Goal: Transaction & Acquisition: Obtain resource

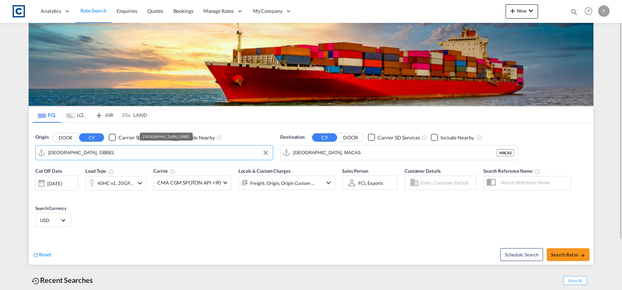
click at [91, 154] on input "[GEOGRAPHIC_DATA], GBBEL" at bounding box center [158, 152] width 221 height 11
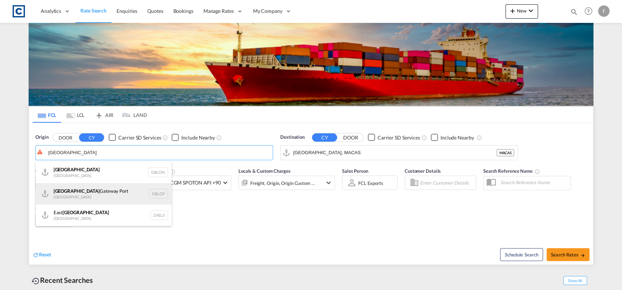
click at [113, 192] on div "[GEOGRAPHIC_DATA] [GEOGRAPHIC_DATA] [GEOGRAPHIC_DATA]" at bounding box center [104, 193] width 136 height 21
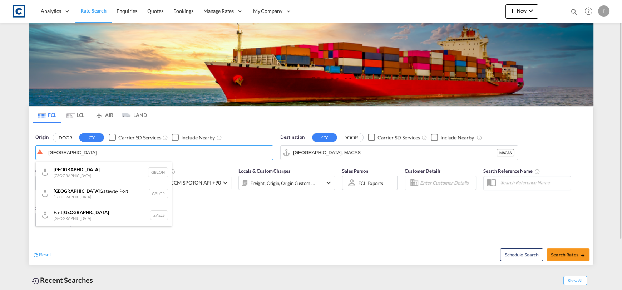
type input "[GEOGRAPHIC_DATA], [GEOGRAPHIC_DATA]"
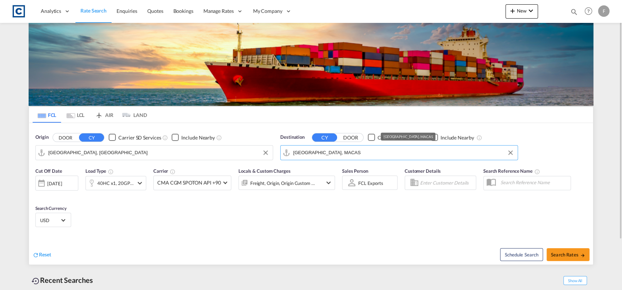
click at [371, 149] on input "[GEOGRAPHIC_DATA], MACAS" at bounding box center [403, 152] width 221 height 11
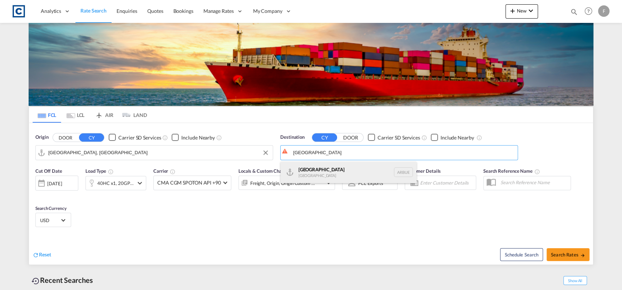
click at [365, 170] on div "[GEOGRAPHIC_DATA] [GEOGRAPHIC_DATA] [GEOGRAPHIC_DATA]" at bounding box center [349, 172] width 136 height 21
type input "[GEOGRAPHIC_DATA], [GEOGRAPHIC_DATA]"
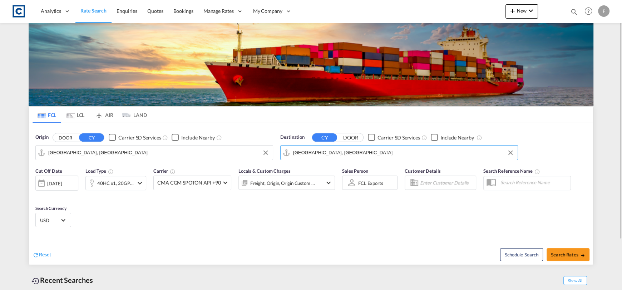
click at [108, 181] on div "40HC x1, 20GP x1" at bounding box center [115, 183] width 36 height 10
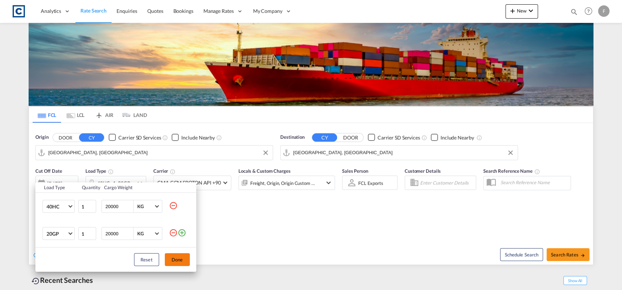
click at [173, 232] on md-icon "icon-minus-circle-outline" at bounding box center [173, 232] width 9 height 9
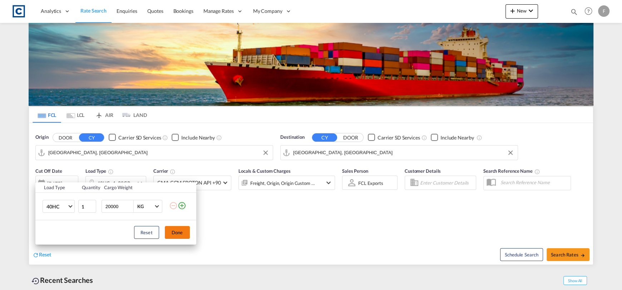
click at [174, 231] on button "Done" at bounding box center [177, 232] width 25 height 13
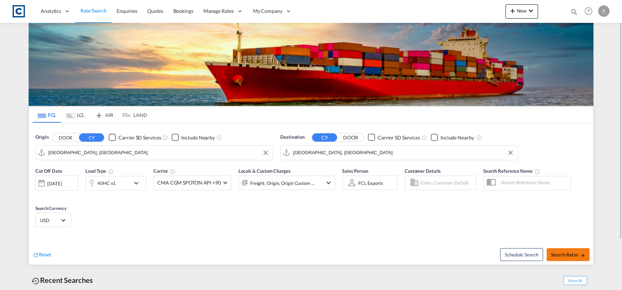
click at [560, 255] on span "Search Rates" at bounding box center [568, 255] width 34 height 6
type input "GBLGP to ARBUE / [DATE]"
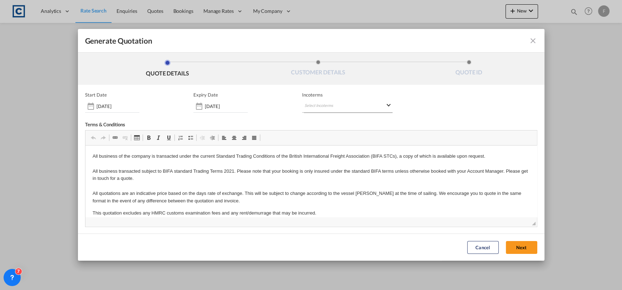
click at [321, 100] on md-select "Select Incoterms CFR - import Cost and Freight DAP - import Delivered at Place …" at bounding box center [347, 106] width 90 height 13
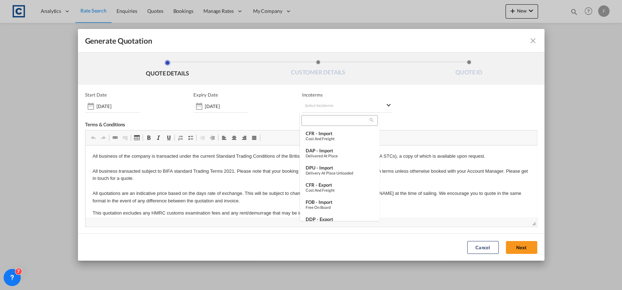
click at [330, 124] on div at bounding box center [339, 120] width 76 height 11
click at [327, 120] on input "search" at bounding box center [337, 120] width 66 height 6
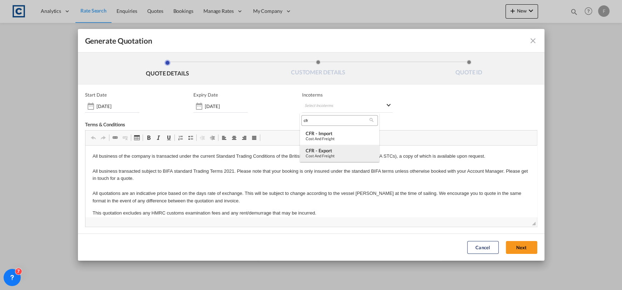
type input "cfr"
click at [327, 152] on div "CFR - export" at bounding box center [340, 151] width 68 height 6
click at [510, 243] on button "Next" at bounding box center [521, 247] width 31 height 13
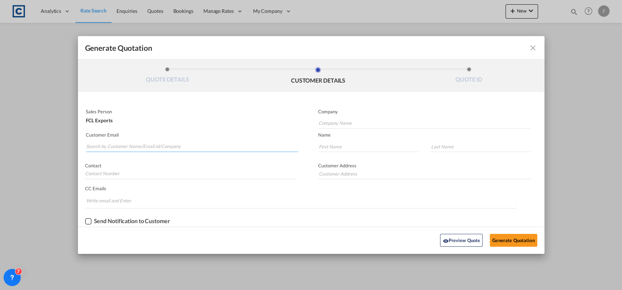
click at [137, 147] on input "Search by Customer Name/Email Id/Company" at bounding box center [192, 146] width 212 height 11
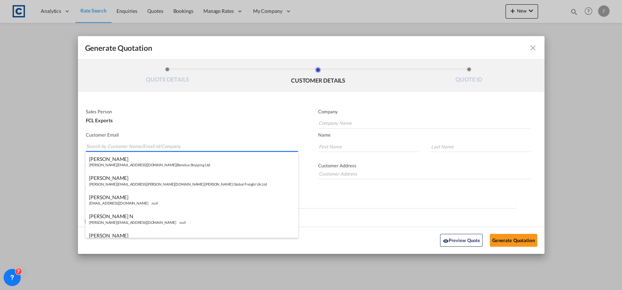
click at [176, 141] on input "Search by Customer Name/Email Id/Company" at bounding box center [192, 146] width 212 height 11
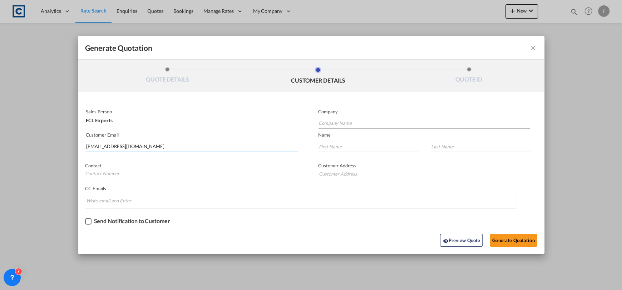
type input "[EMAIL_ADDRESS][DOMAIN_NAME]"
click at [341, 118] on input "Company Name" at bounding box center [424, 123] width 211 height 11
click at [339, 150] on input "Generate QuotationQUOTE ..." at bounding box center [368, 146] width 101 height 11
paste input "[PERSON_NAME]"
click at [358, 146] on input "[PERSON_NAME]" at bounding box center [368, 146] width 101 height 11
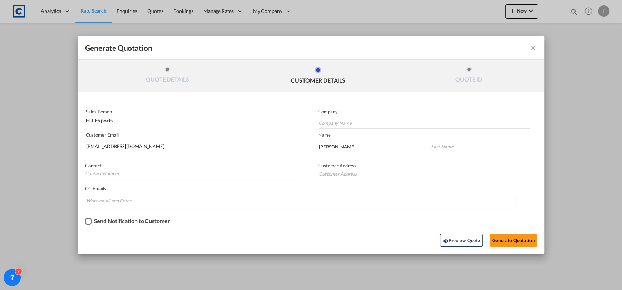
click at [358, 146] on input "[PERSON_NAME]" at bounding box center [368, 146] width 101 height 11
type input "[GEOGRAPHIC_DATA]"
click at [456, 151] on input "Generate QuotationQUOTE ..." at bounding box center [481, 146] width 101 height 11
paste input "BALDASSINI"
type input "BALDASSINI"
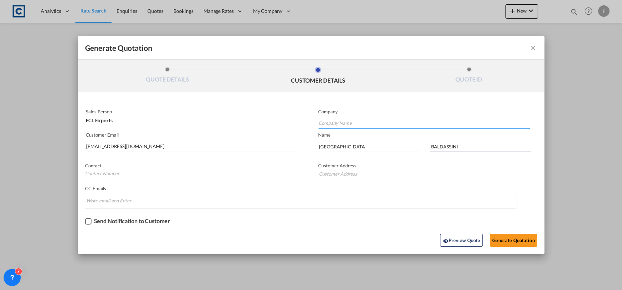
click at [361, 126] on input "Company Name" at bounding box center [424, 123] width 211 height 11
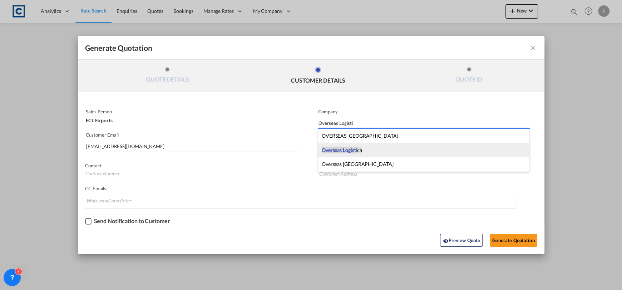
click at [353, 147] on span "Overseas Logisti" at bounding box center [339, 150] width 35 height 6
type input "Overseas Logistica"
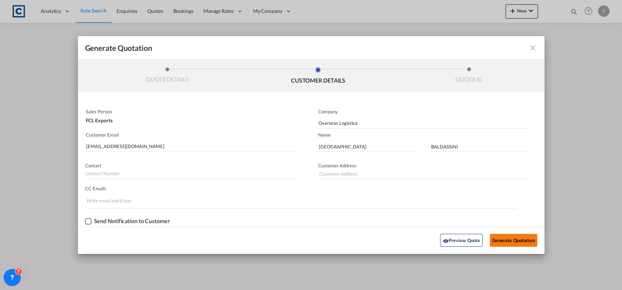
click at [515, 241] on button "Generate Quotation" at bounding box center [513, 240] width 47 height 13
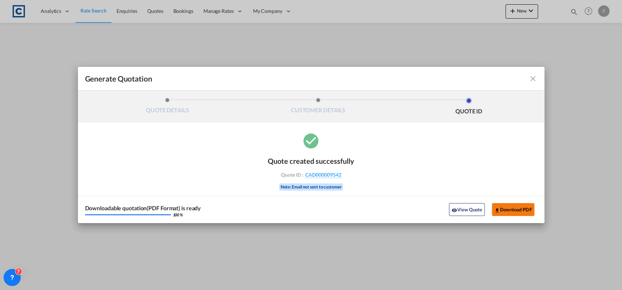
click at [522, 211] on button "Download PDF" at bounding box center [513, 209] width 43 height 13
click at [537, 79] on md-toolbar "Generate Quotation" at bounding box center [311, 79] width 467 height 24
click at [532, 80] on md-icon "icon-close fg-AAA8AD cursor m-0" at bounding box center [533, 78] width 9 height 9
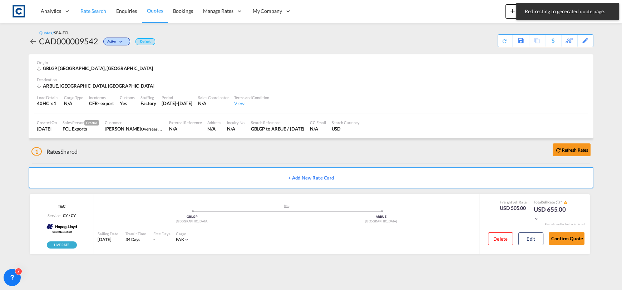
click at [98, 13] on span "Rate Search" at bounding box center [93, 11] width 26 height 6
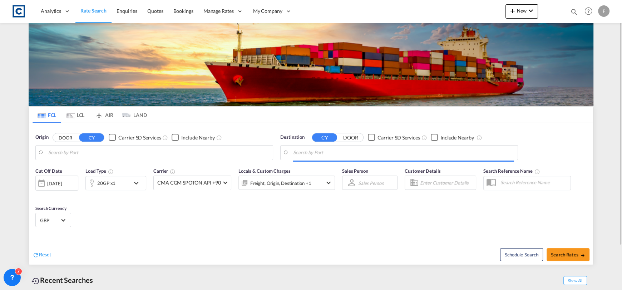
type input "[GEOGRAPHIC_DATA], [GEOGRAPHIC_DATA]"
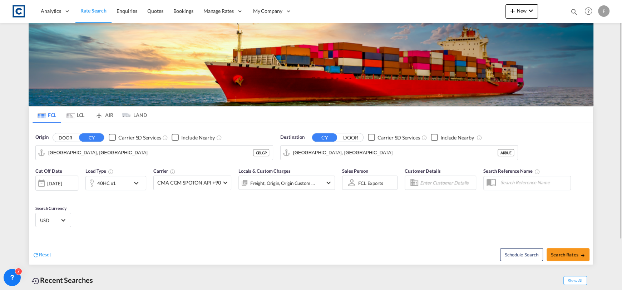
click at [115, 146] on md-input-container "[GEOGRAPHIC_DATA], [GEOGRAPHIC_DATA] GBLGP" at bounding box center [154, 153] width 237 height 14
click at [71, 139] on button "DOOR" at bounding box center [65, 137] width 25 height 8
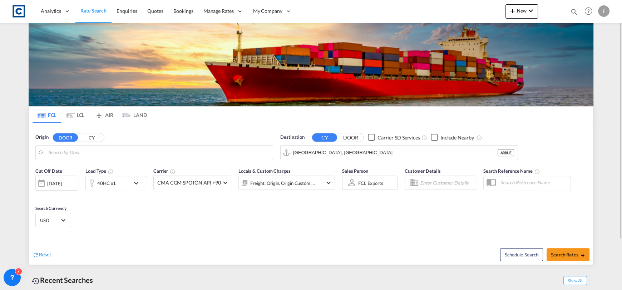
click at [93, 149] on body "Analytics Reports Dashboard Rate Search Enquiries Quotes Bookings" at bounding box center [311, 145] width 622 height 290
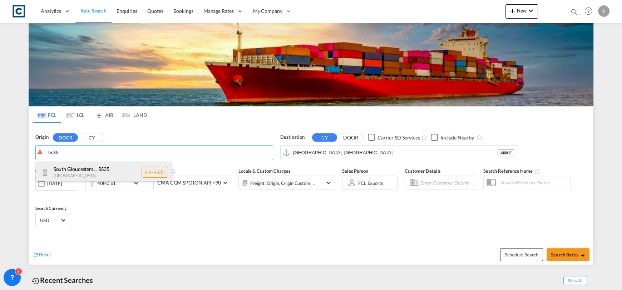
click at [97, 173] on div "South Gloucesters... , BS35 [GEOGRAPHIC_DATA] [GEOGRAPHIC_DATA]-BS35" at bounding box center [104, 172] width 136 height 21
type input "GB-BS35, [GEOGRAPHIC_DATA]"
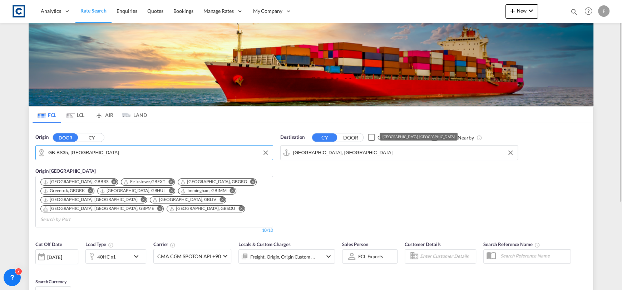
click at [330, 154] on input "[GEOGRAPHIC_DATA], [GEOGRAPHIC_DATA]" at bounding box center [403, 152] width 221 height 11
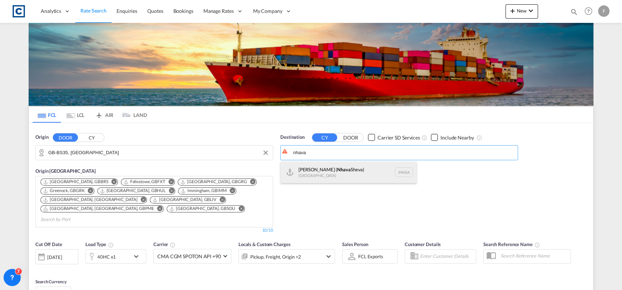
click at [354, 168] on div "[PERSON_NAME] ( [GEOGRAPHIC_DATA]) [GEOGRAPHIC_DATA] [GEOGRAPHIC_DATA]" at bounding box center [349, 172] width 136 height 21
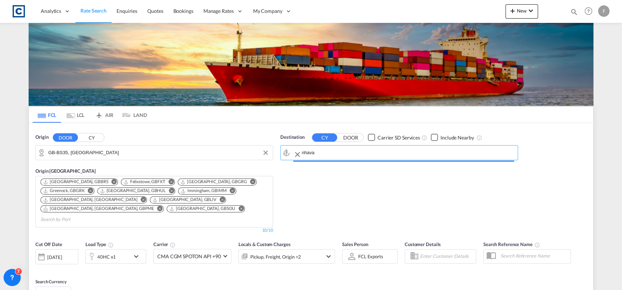
type input "[PERSON_NAME] ([PERSON_NAME]), [GEOGRAPHIC_DATA]"
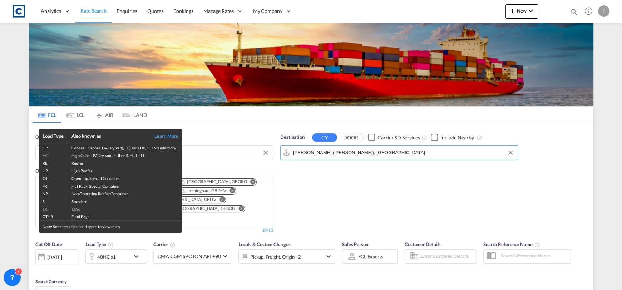
click at [220, 249] on div "Load Type Also known as Learn More GP General Purpose, DV(Dry Van), FT(Feet), H…" at bounding box center [311, 145] width 622 height 290
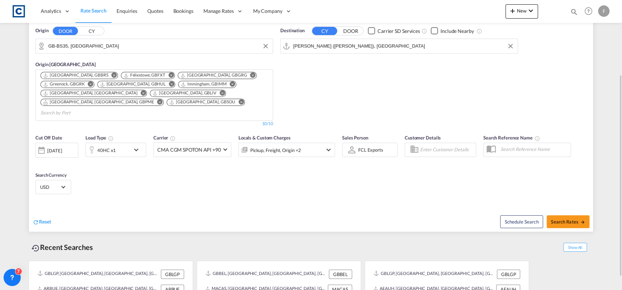
scroll to position [126, 0]
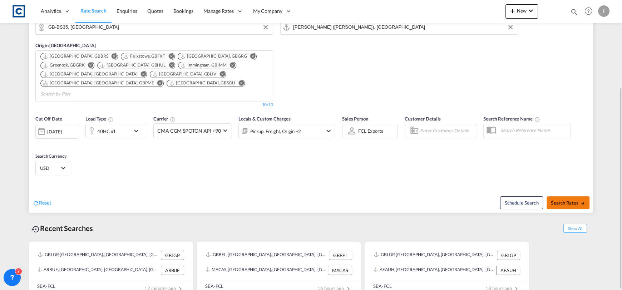
click at [581, 201] on md-icon "icon-arrow-right" at bounding box center [582, 203] width 5 height 5
type input "BS35 to INNSA / [DATE]"
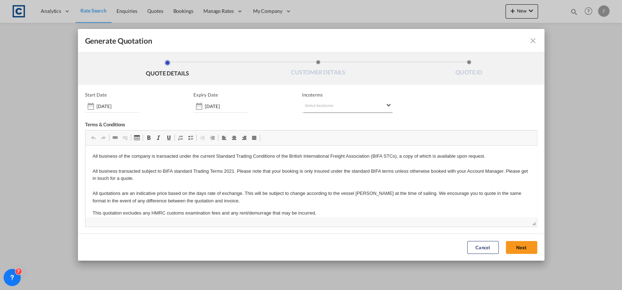
click at [358, 107] on md-select "Select Incoterms CFR - import Cost and Freight DAP - import Delivered at Place …" at bounding box center [347, 106] width 90 height 13
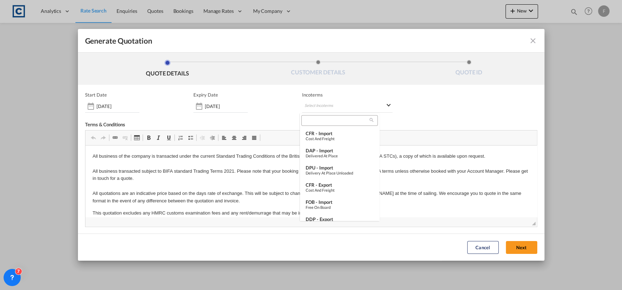
click at [332, 121] on input "search" at bounding box center [337, 120] width 66 height 6
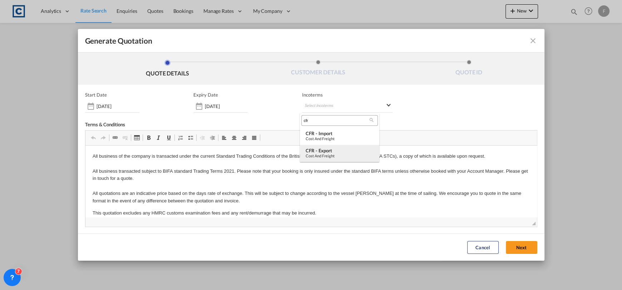
type input "cfr"
click at [338, 152] on div "CFR - export" at bounding box center [340, 151] width 68 height 6
click at [510, 242] on button "Next" at bounding box center [521, 247] width 31 height 13
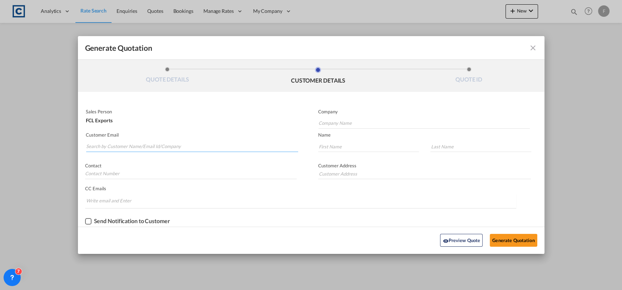
click at [145, 143] on input "Search by Customer Name/Email Id/Company" at bounding box center [192, 146] width 212 height 11
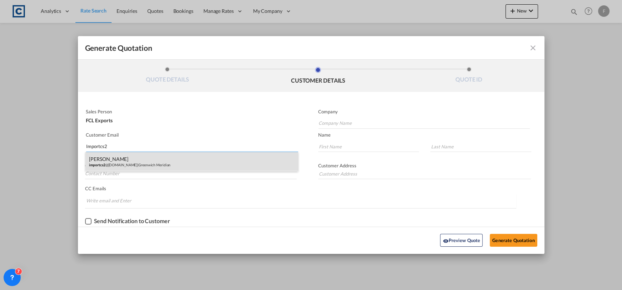
type input "Importcs2"
click at [154, 159] on div "[PERSON_NAME] importcs2 @[DOMAIN_NAME] | [GEOGRAPHIC_DATA]" at bounding box center [191, 161] width 213 height 19
type input "Greenwich Meridian"
type input "[EMAIL_ADDRESS][DOMAIN_NAME]"
type input "Mohit"
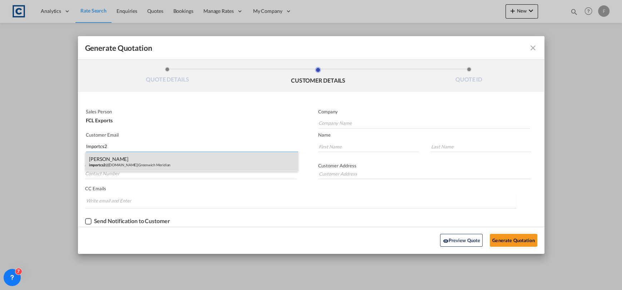
type input "[PERSON_NAME]"
type input "Mohit"
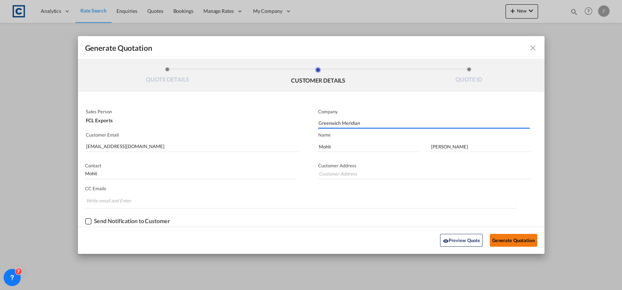
click at [507, 241] on button "Generate Quotation" at bounding box center [513, 240] width 47 height 13
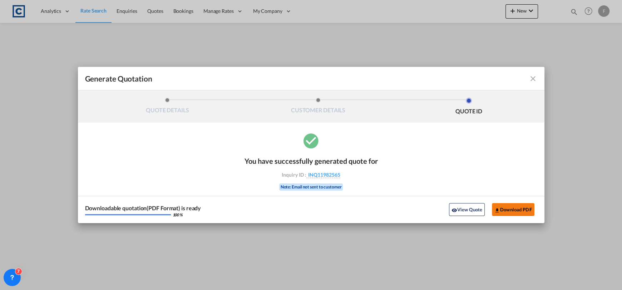
click at [523, 210] on button "Download PDF" at bounding box center [513, 209] width 43 height 13
click at [534, 77] on md-icon "icon-close fg-AAA8AD cursor m-0" at bounding box center [533, 78] width 9 height 9
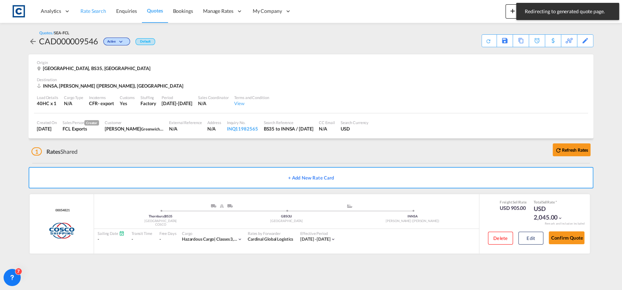
click at [84, 15] on link "Rate Search" at bounding box center [93, 11] width 36 height 23
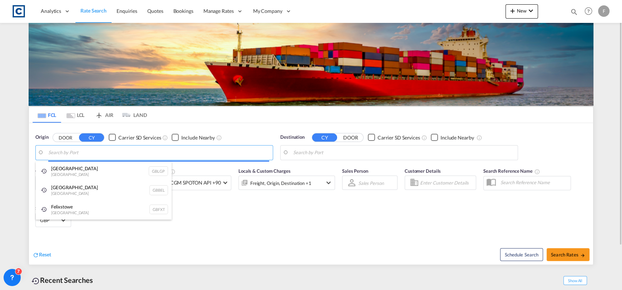
click at [84, 157] on body "Analytics Reports Dashboard Rate Search Enquiries Quotes Bookings" at bounding box center [311, 145] width 622 height 290
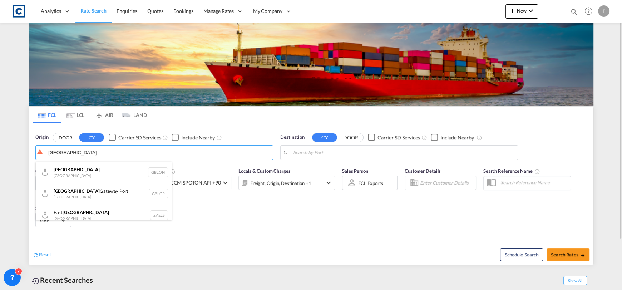
click at [89, 189] on div "[GEOGRAPHIC_DATA] [GEOGRAPHIC_DATA] [GEOGRAPHIC_DATA]" at bounding box center [104, 193] width 136 height 21
type input "[GEOGRAPHIC_DATA], [GEOGRAPHIC_DATA]"
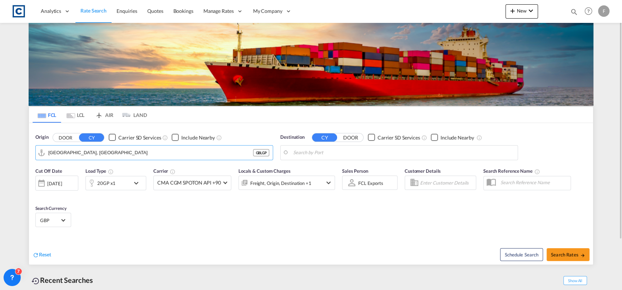
click at [350, 149] on body "Analytics Reports Dashboard Rate Search Enquiries Quotes Bookings" at bounding box center [311, 145] width 622 height 290
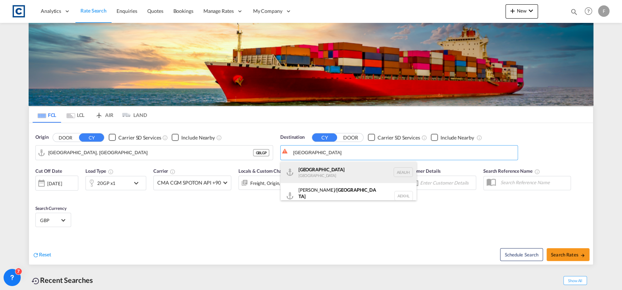
click at [346, 181] on div "[GEOGRAPHIC_DATA] [GEOGRAPHIC_DATA] [GEOGRAPHIC_DATA]" at bounding box center [349, 172] width 136 height 21
type input "[GEOGRAPHIC_DATA], [GEOGRAPHIC_DATA]"
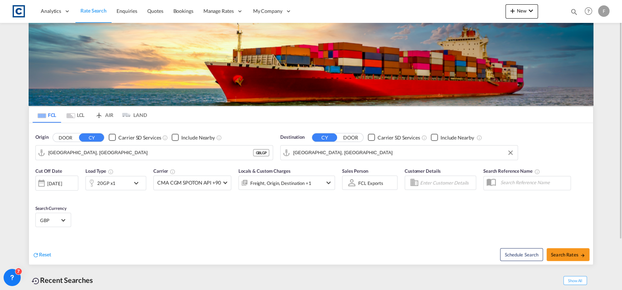
click at [113, 179] on div "20GP x1" at bounding box center [106, 183] width 18 height 10
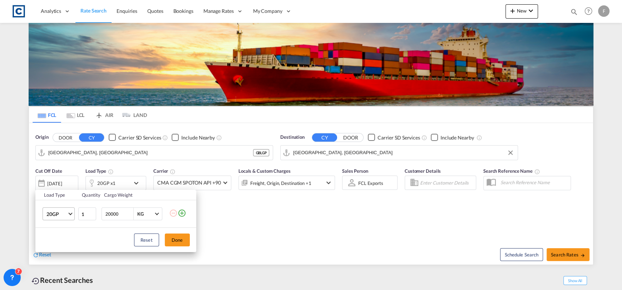
click at [58, 213] on span "20GP" at bounding box center [56, 214] width 21 height 7
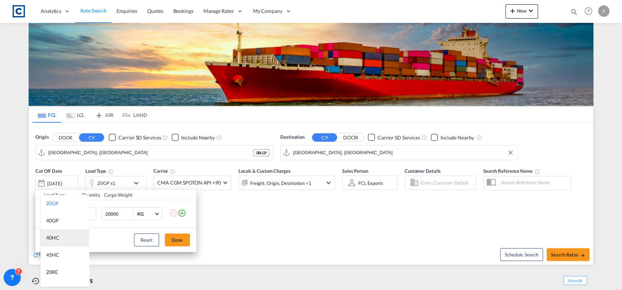
click at [63, 234] on md-option "40HC" at bounding box center [64, 237] width 49 height 17
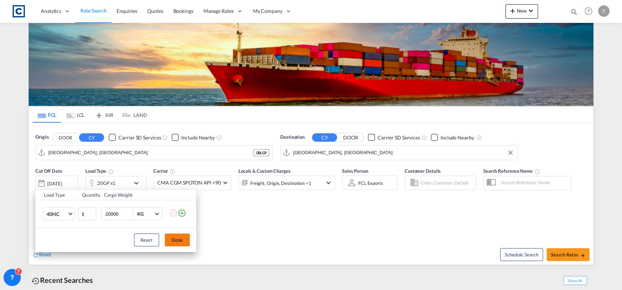
click at [172, 237] on button "Done" at bounding box center [177, 239] width 25 height 13
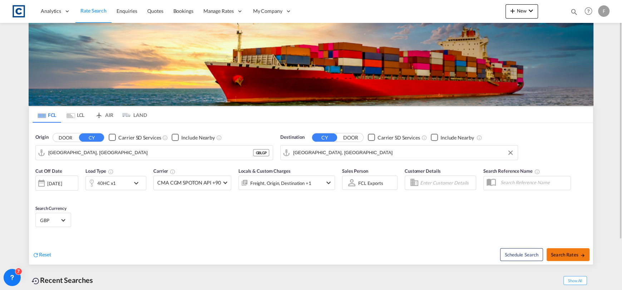
click at [557, 251] on button "Search Rates" at bounding box center [568, 254] width 43 height 13
type input "GBLGP to AEAUH / [DATE]"
